Goal: Task Accomplishment & Management: Complete application form

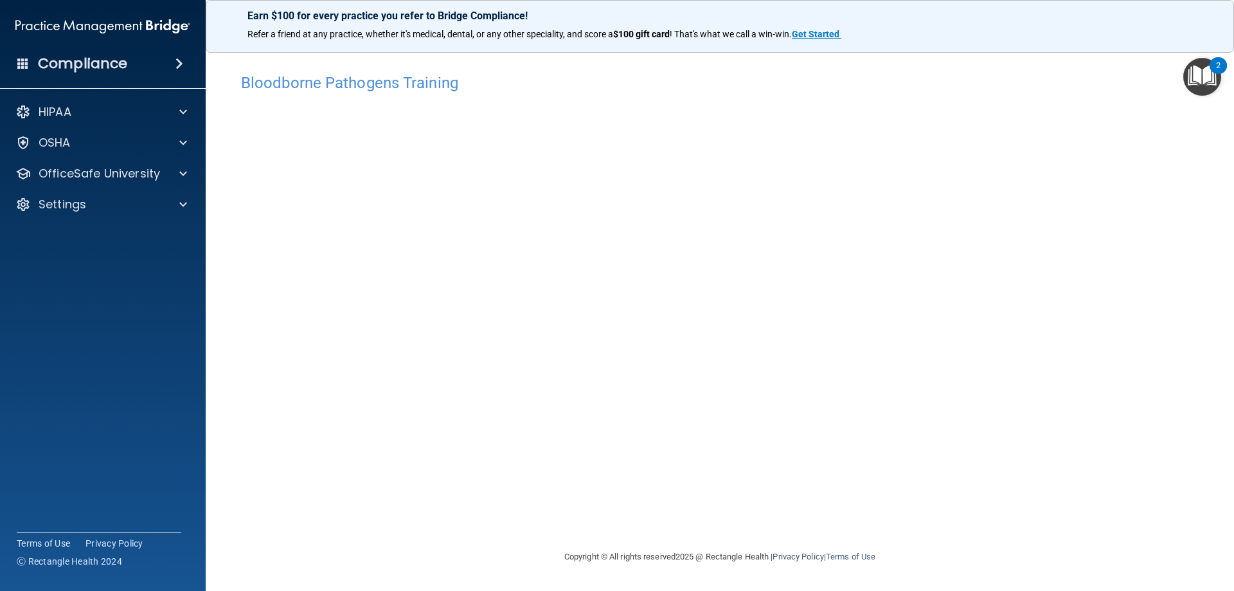
click at [31, 70] on div "Compliance" at bounding box center [103, 64] width 206 height 28
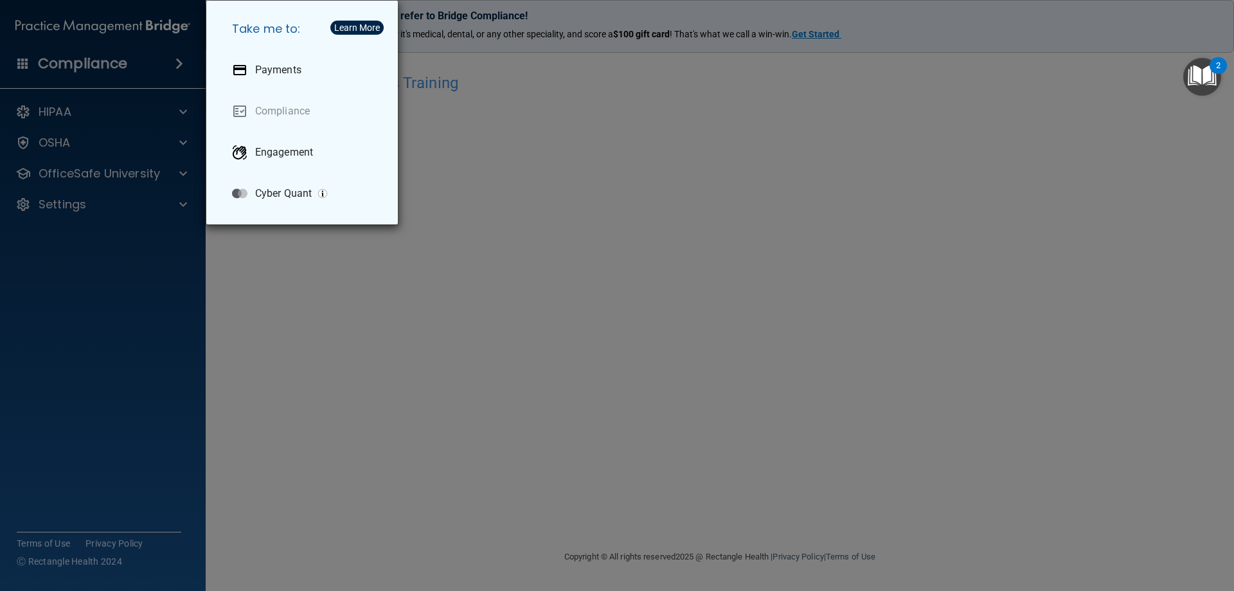
click at [359, 311] on div "Take me to: Payments Compliance Engagement Cyber Quant" at bounding box center [617, 295] width 1234 height 591
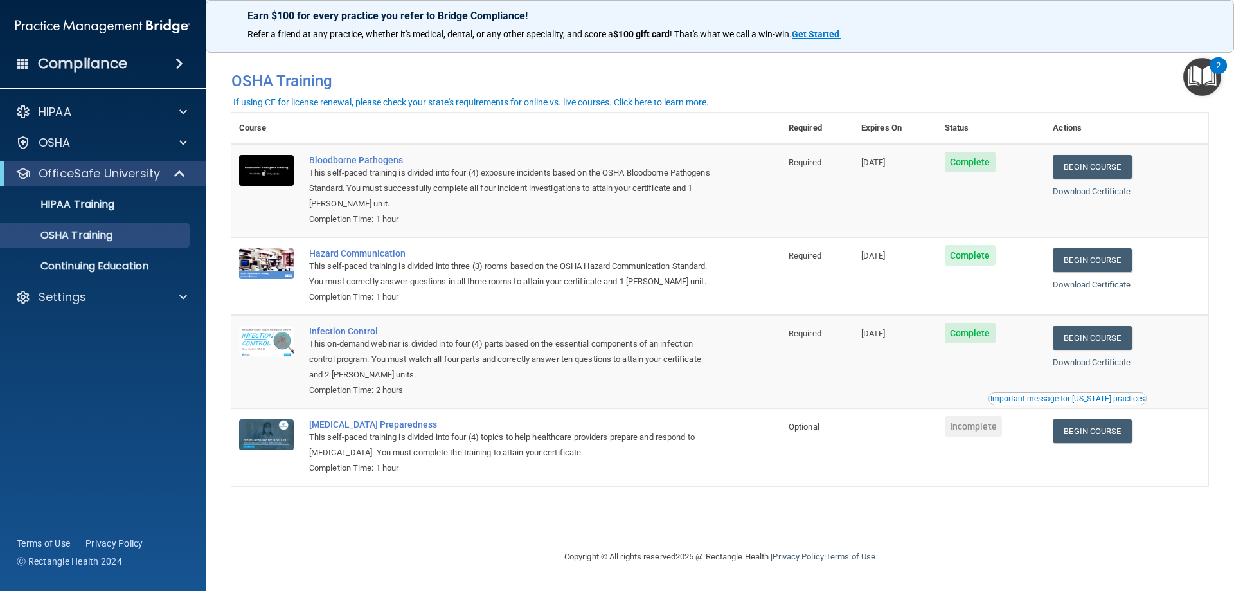
click at [183, 62] on span at bounding box center [180, 63] width 8 height 15
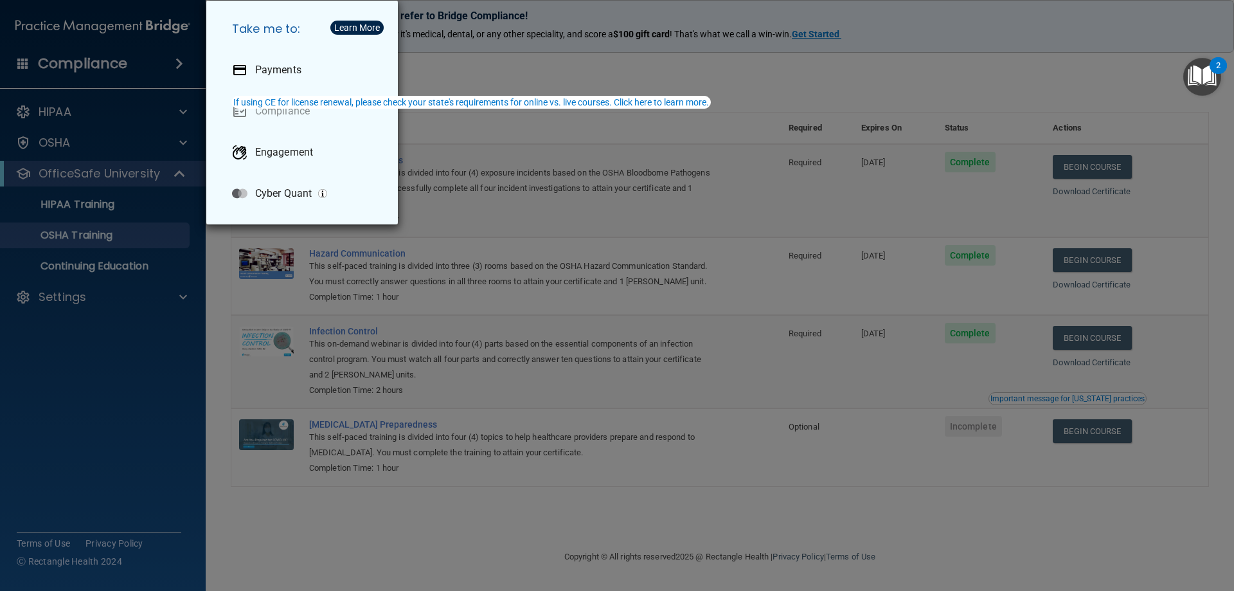
drag, startPoint x: 344, startPoint y: 538, endPoint x: 383, endPoint y: 507, distance: 49.9
click at [354, 531] on div "Take me to: Payments Compliance Engagement Cyber Quant" at bounding box center [617, 295] width 1234 height 591
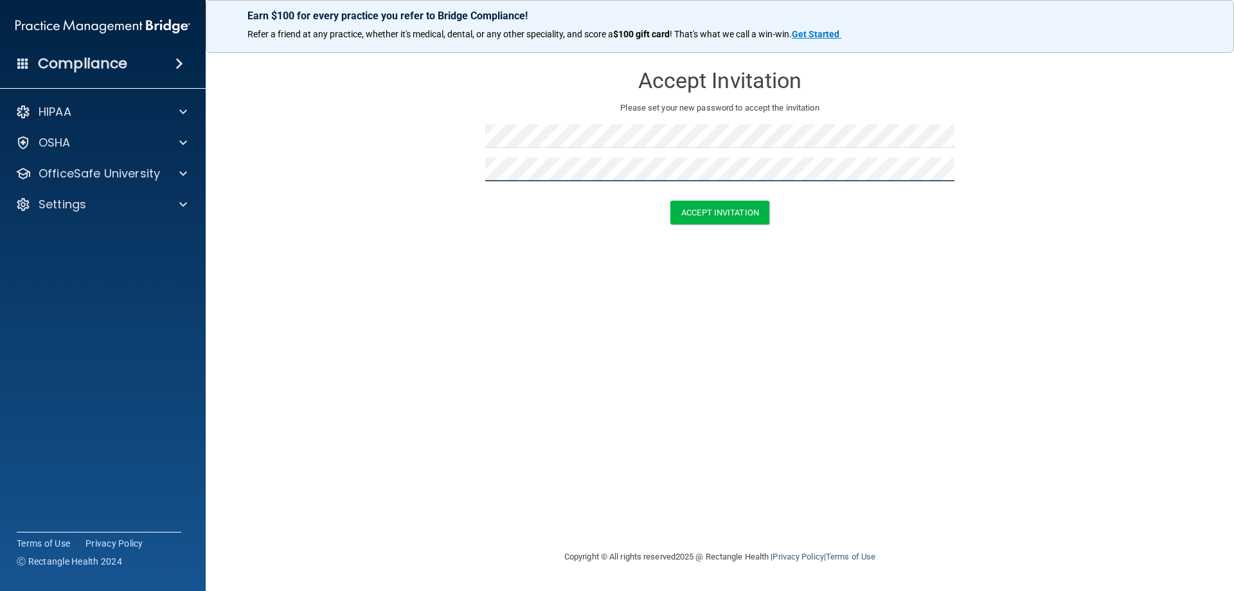
click at [671, 201] on button "Accept Invitation" at bounding box center [720, 213] width 99 height 24
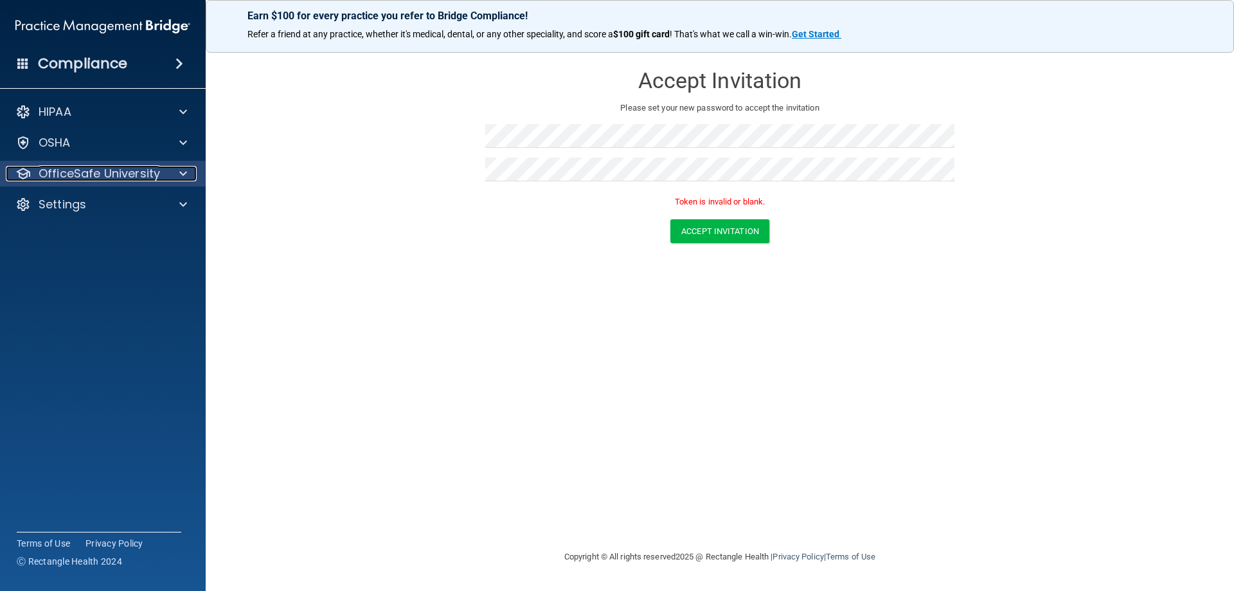
click at [172, 172] on div at bounding box center [181, 173] width 32 height 15
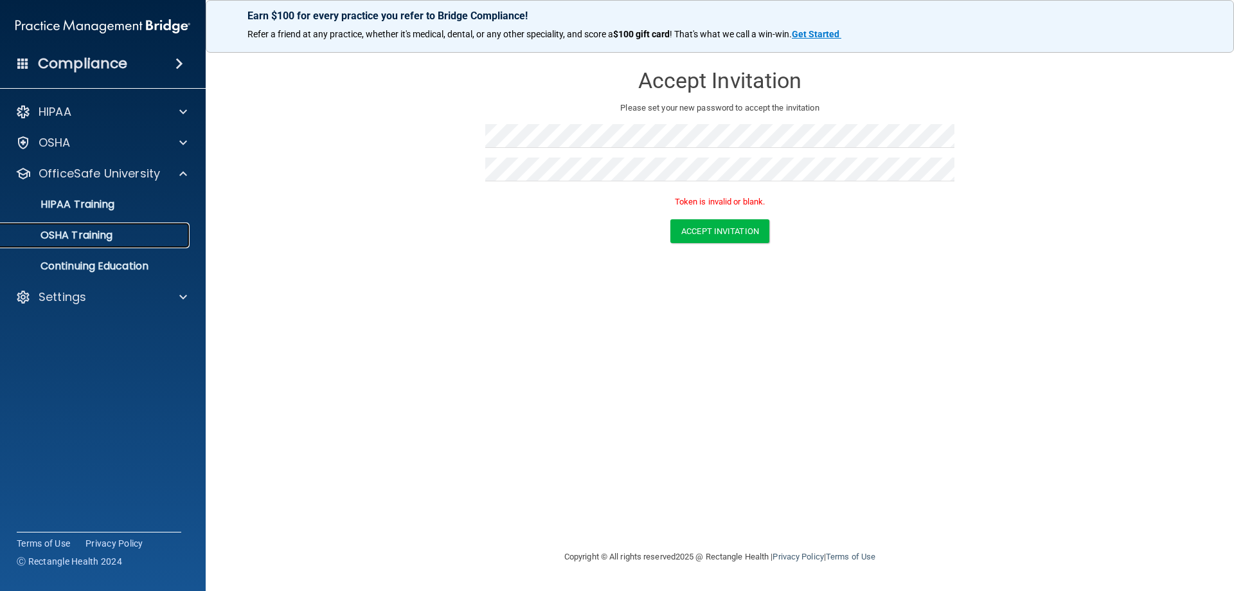
click at [89, 230] on p "OSHA Training" at bounding box center [60, 235] width 104 height 13
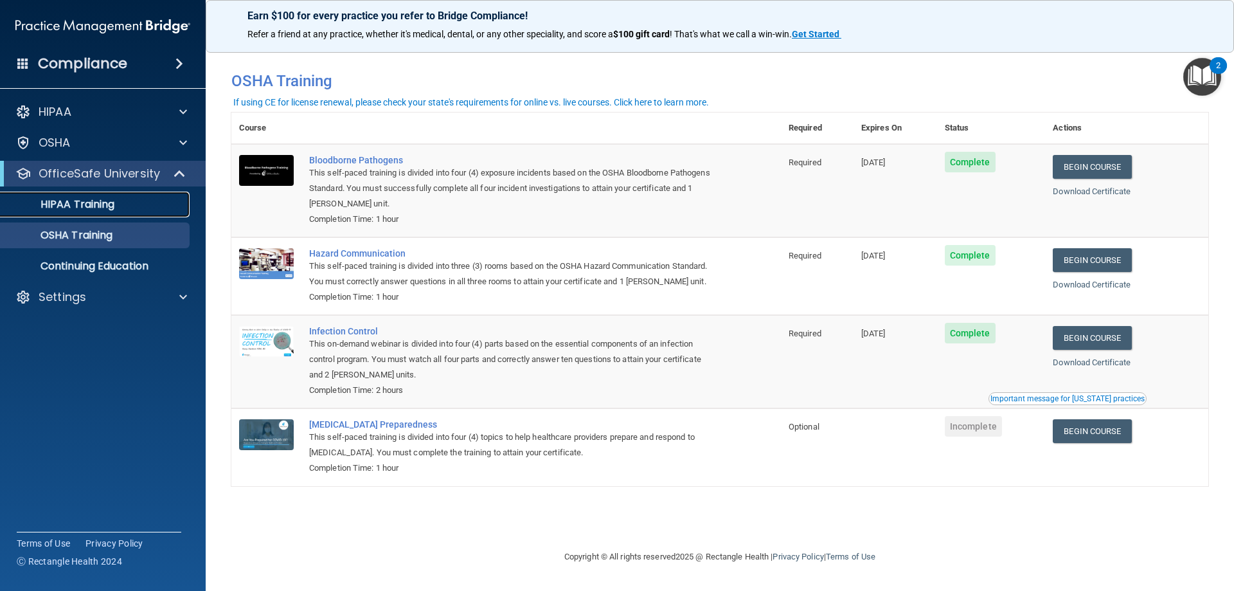
click at [114, 201] on p "HIPAA Training" at bounding box center [61, 204] width 106 height 13
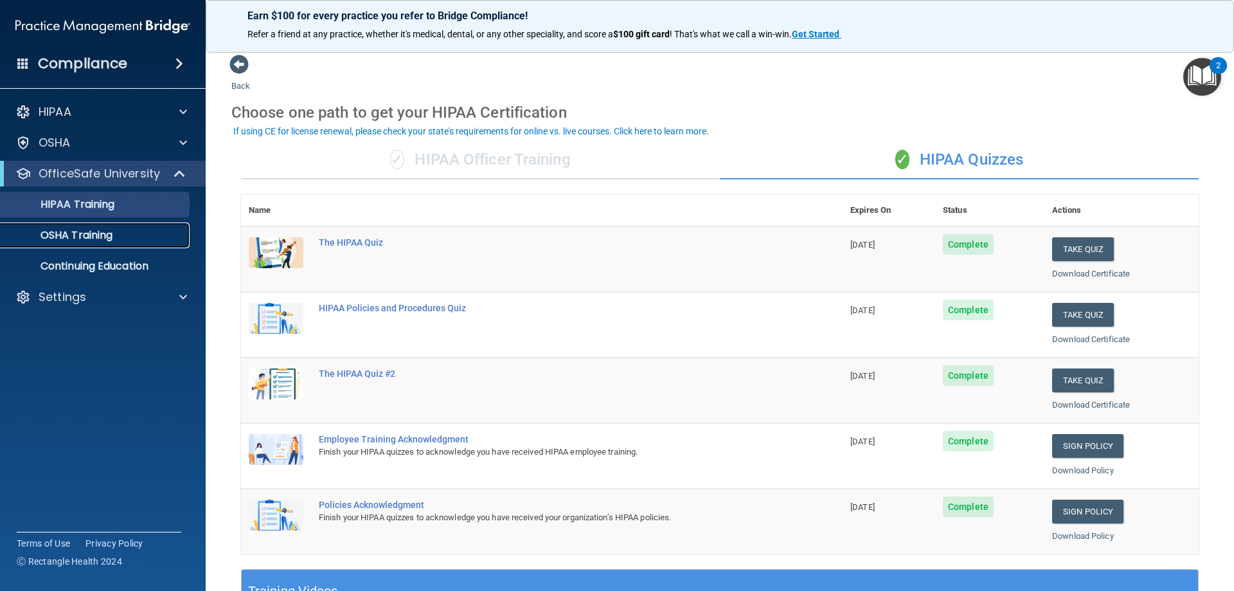
click at [119, 229] on div "OSHA Training" at bounding box center [96, 235] width 176 height 13
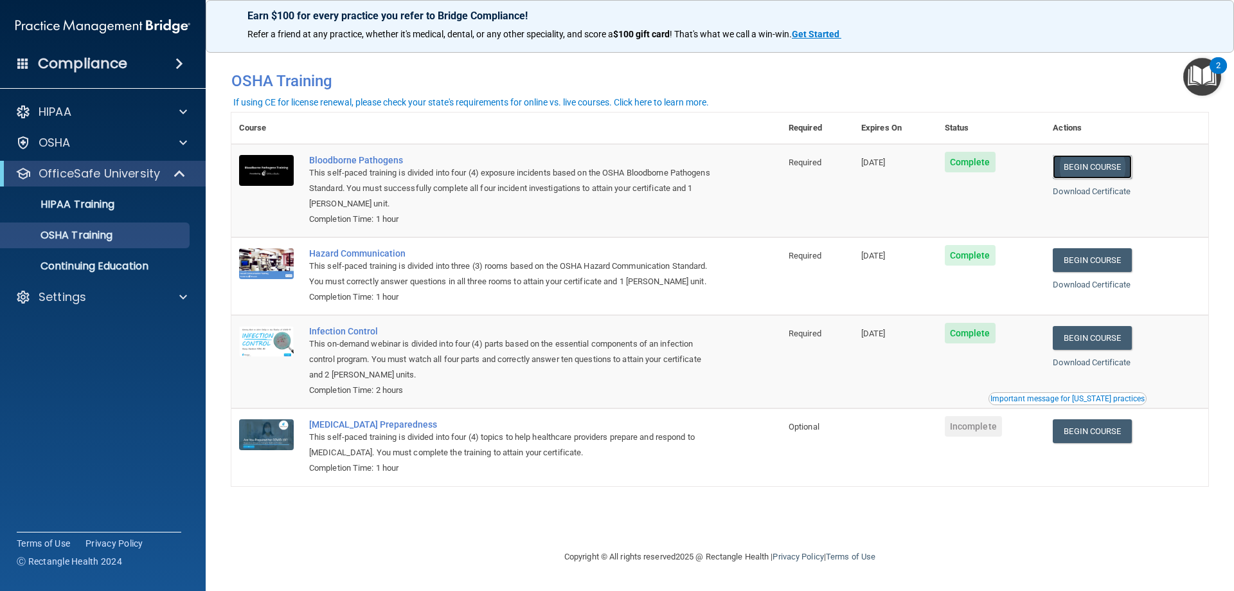
click at [1092, 170] on link "Begin Course" at bounding box center [1092, 167] width 78 height 24
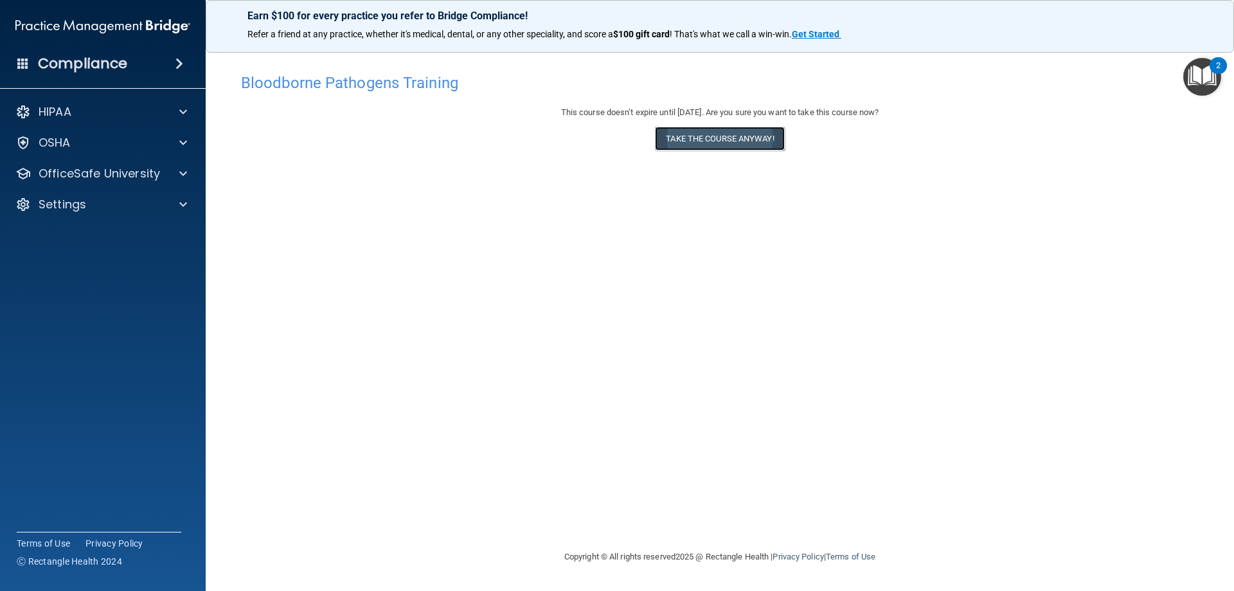
click at [721, 133] on button "Take the course anyway!" at bounding box center [719, 139] width 129 height 24
